Goal: Information Seeking & Learning: Learn about a topic

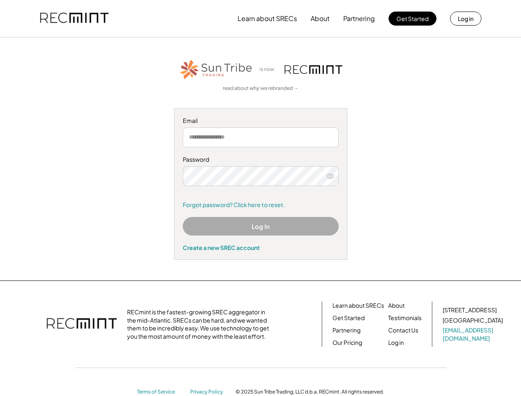
click at [260, 198] on div "Password Remember me Forgot password? Click here to reset." at bounding box center [261, 182] width 156 height 53
click at [260, 19] on button "Learn about SRECs" at bounding box center [267, 18] width 59 height 16
click at [261, 19] on button "Learn about SRECs" at bounding box center [267, 18] width 59 height 16
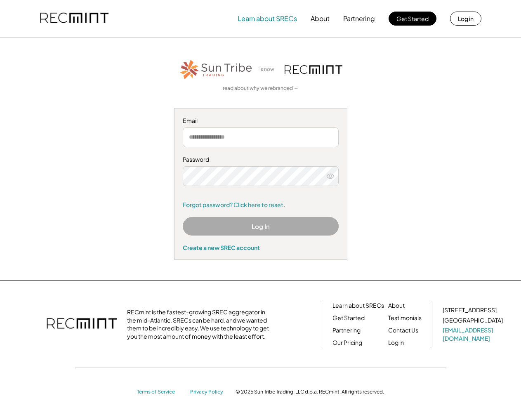
click at [74, 19] on img at bounding box center [74, 19] width 68 height 28
click at [359, 19] on button "Partnering" at bounding box center [359, 18] width 32 height 16
click at [267, 19] on button "Learn about SRECs" at bounding box center [267, 18] width 59 height 16
click at [320, 19] on button "About" at bounding box center [320, 18] width 19 height 16
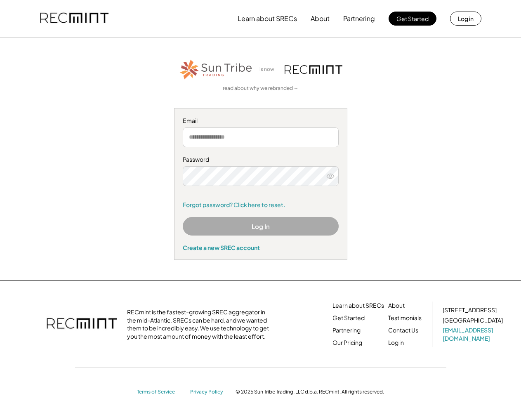
click at [260, 198] on div "Password Remember me Forgot password? Click here to reset." at bounding box center [261, 182] width 156 height 53
click at [260, 19] on button "Learn about SRECs" at bounding box center [267, 18] width 59 height 16
click at [261, 19] on button "Learn about SRECs" at bounding box center [267, 18] width 59 height 16
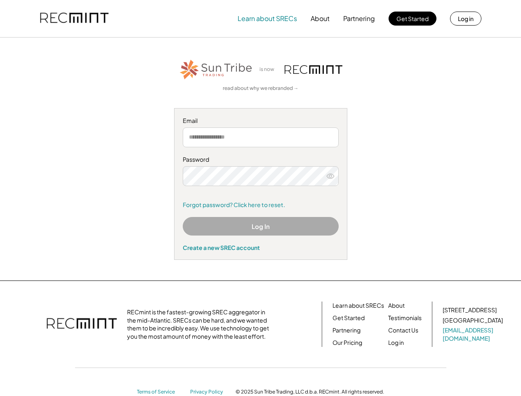
click at [74, 19] on img at bounding box center [74, 19] width 68 height 28
click at [359, 19] on button "Partnering" at bounding box center [359, 18] width 32 height 16
click at [267, 19] on button "Learn about SRECs" at bounding box center [267, 18] width 59 height 16
click at [320, 19] on button "About" at bounding box center [320, 18] width 19 height 16
